Goal: Task Accomplishment & Management: Use online tool/utility

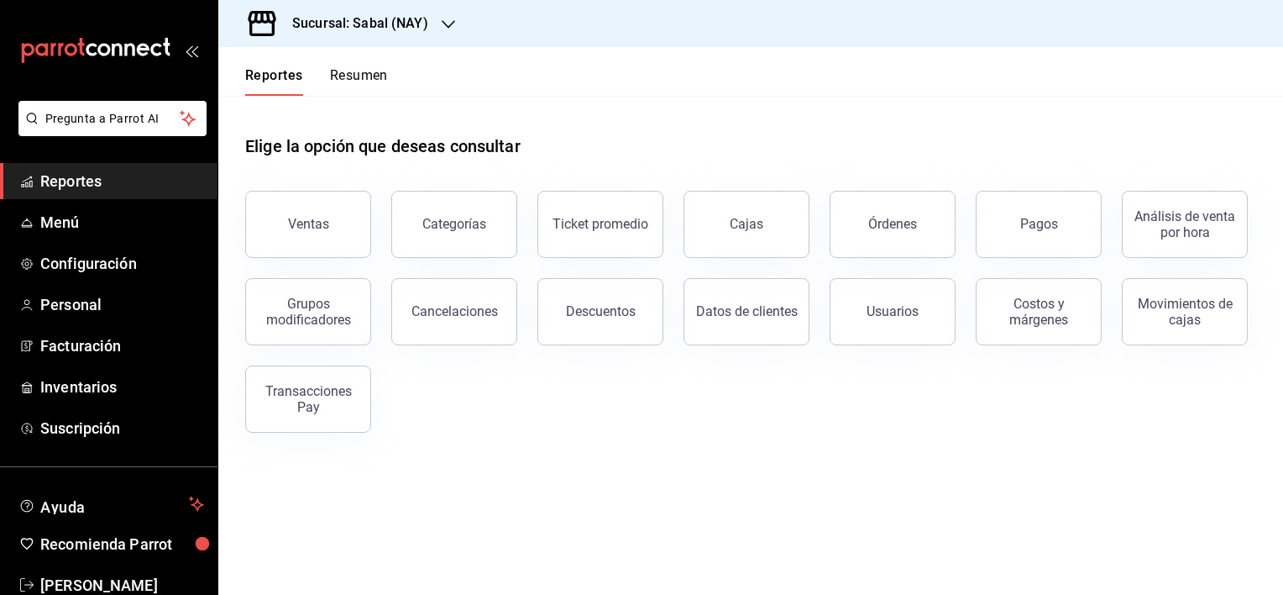
drag, startPoint x: 299, startPoint y: 228, endPoint x: 296, endPoint y: 328, distance: 100.0
click at [299, 228] on div "Ventas" at bounding box center [308, 224] width 41 height 16
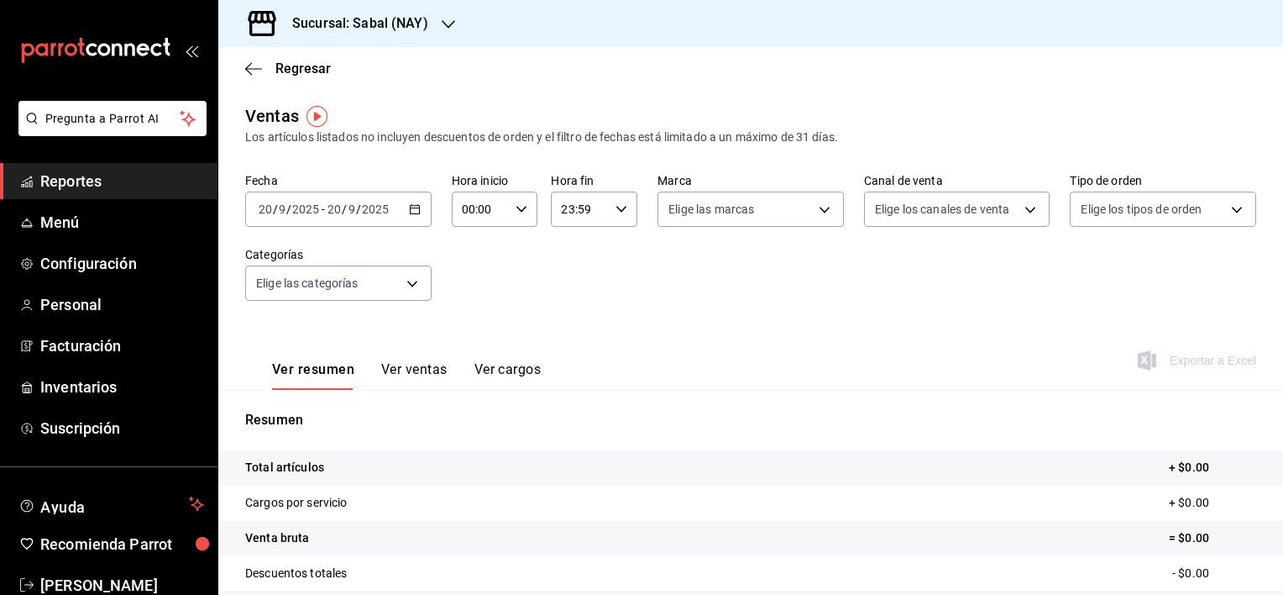
click at [411, 211] on icon "button" at bounding box center [415, 209] width 12 height 12
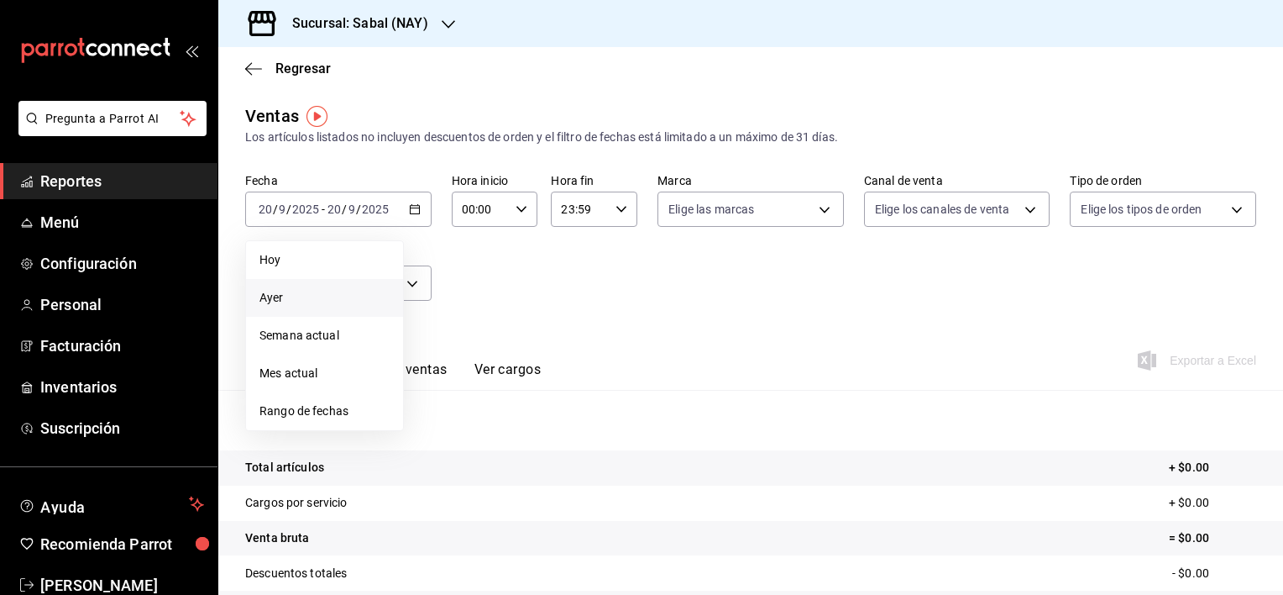
click at [263, 300] on span "Ayer" at bounding box center [325, 298] width 130 height 18
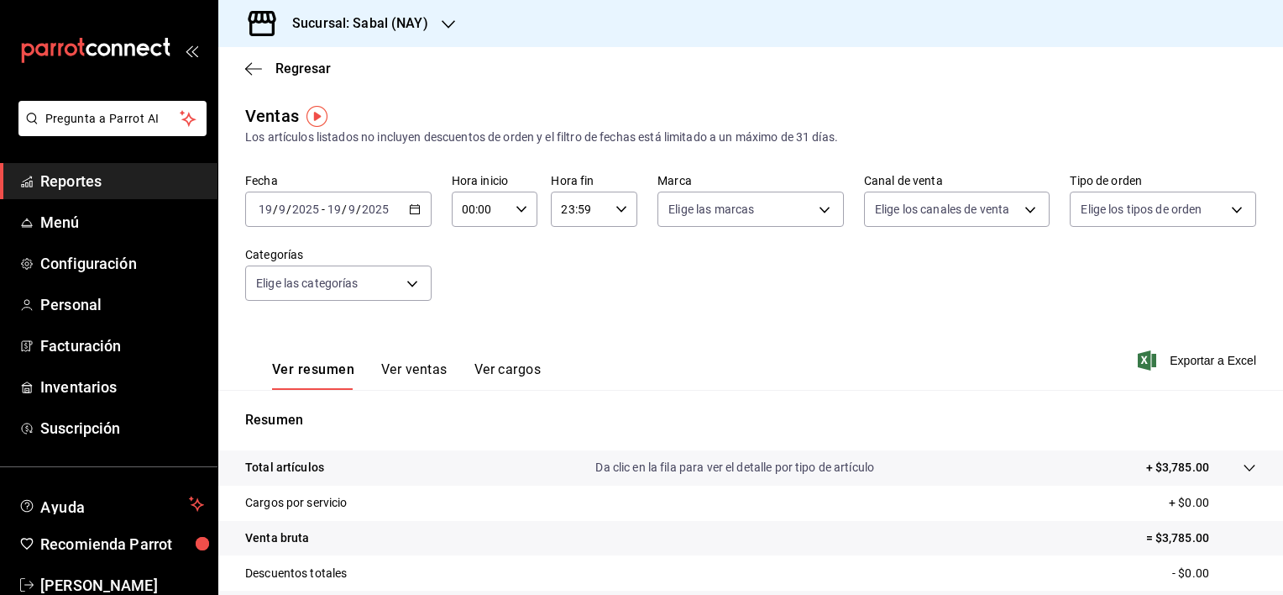
click at [81, 187] on span "Reportes" at bounding box center [122, 181] width 164 height 23
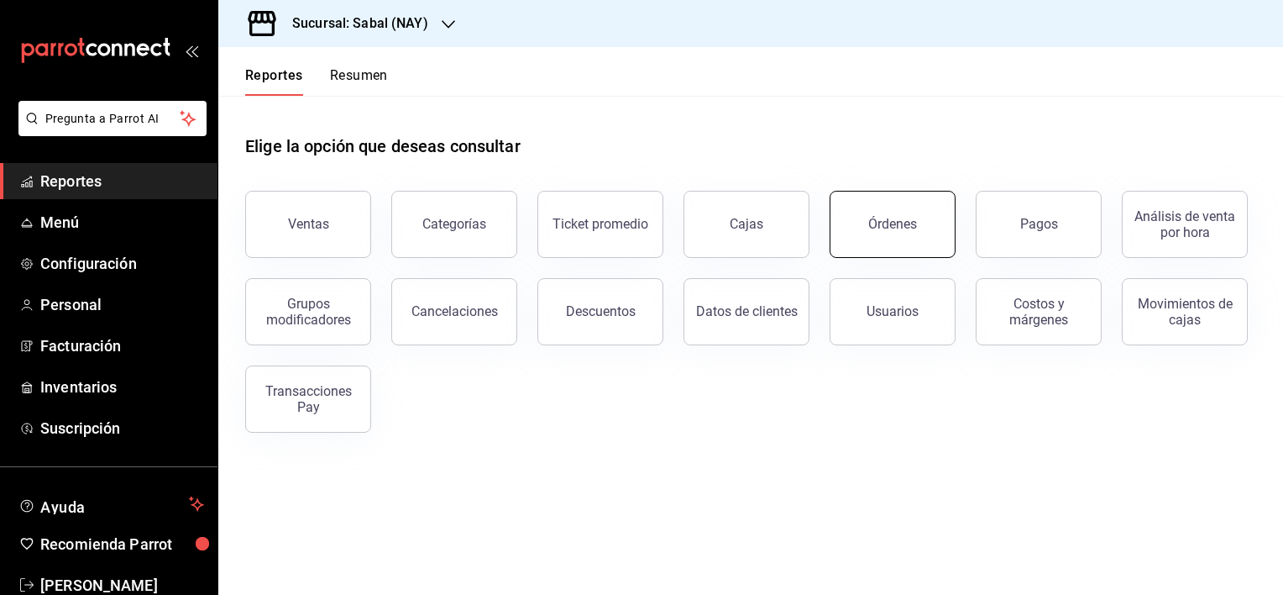
click at [903, 252] on button "Órdenes" at bounding box center [893, 224] width 126 height 67
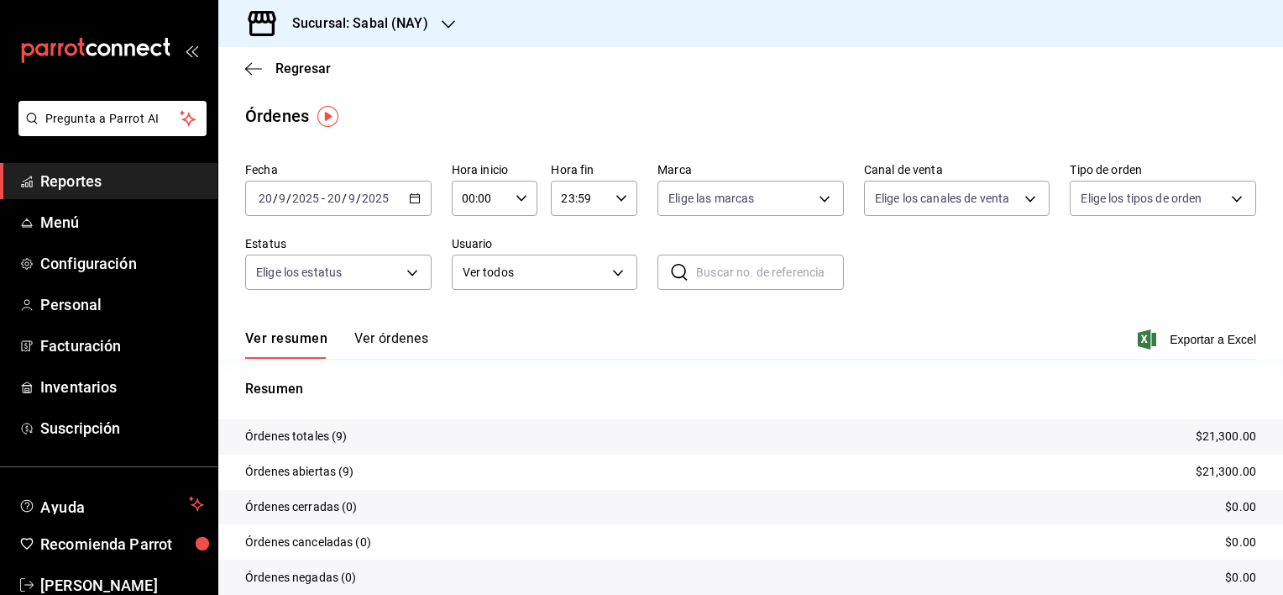
click at [407, 336] on button "Ver órdenes" at bounding box center [391, 344] width 74 height 29
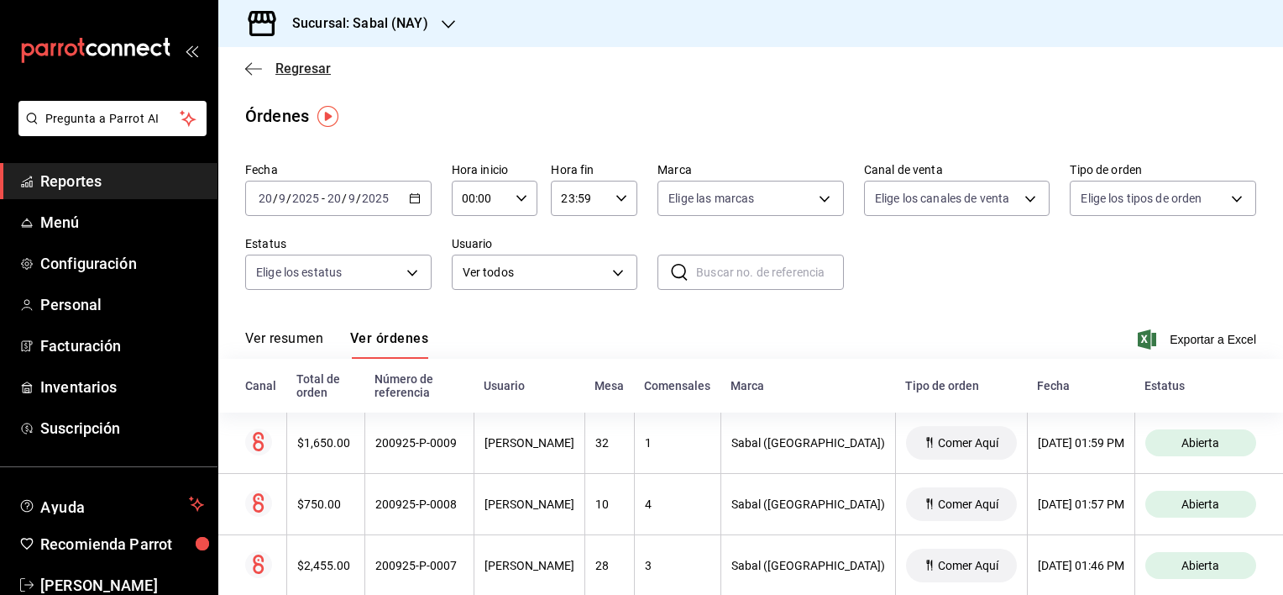
click at [250, 71] on icon "button" at bounding box center [253, 68] width 17 height 15
